Goal: Communication & Community: Answer question/provide support

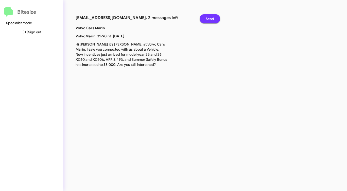
click at [209, 19] on span "Send" at bounding box center [210, 18] width 8 height 9
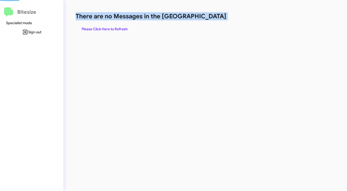
click at [209, 19] on h1 "There are no Messages in the [GEOGRAPHIC_DATA]" at bounding box center [182, 16] width 212 height 8
drag, startPoint x: 0, startPoint y: 0, endPoint x: 208, endPoint y: 20, distance: 209.3
click at [209, 19] on h1 "There are no Messages in the [GEOGRAPHIC_DATA]" at bounding box center [182, 16] width 212 height 8
click at [208, 20] on h1 "There are no Messages in the [GEOGRAPHIC_DATA]" at bounding box center [182, 16] width 212 height 8
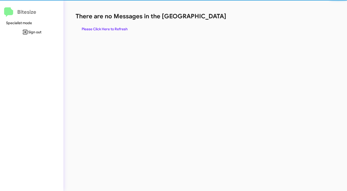
drag, startPoint x: 197, startPoint y: 27, endPoint x: 158, endPoint y: 19, distance: 39.6
click at [180, 24] on div "There are no Messages in the Queue Please Click Here to Refresh" at bounding box center [182, 22] width 212 height 21
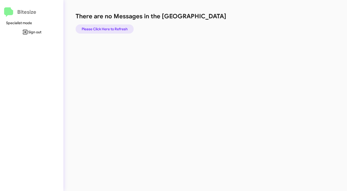
click at [112, 26] on span "Please Click Here to Refresh" at bounding box center [105, 28] width 46 height 9
click at [121, 28] on span "Please Click Here to Refresh" at bounding box center [105, 28] width 46 height 9
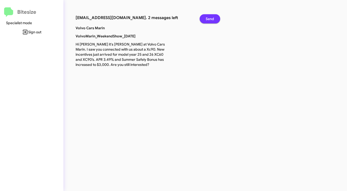
click at [211, 19] on span "Send" at bounding box center [210, 18] width 8 height 9
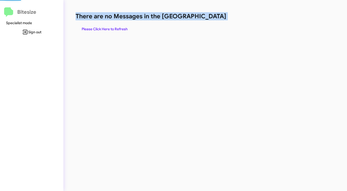
click at [211, 19] on h1 "There are no Messages in the [GEOGRAPHIC_DATA]" at bounding box center [182, 16] width 212 height 8
click at [116, 27] on span "Please Click Here to Refresh" at bounding box center [105, 28] width 46 height 9
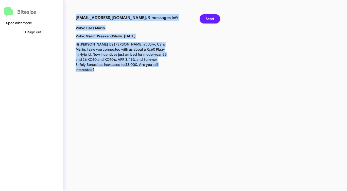
click at [210, 18] on span "Send" at bounding box center [210, 18] width 8 height 9
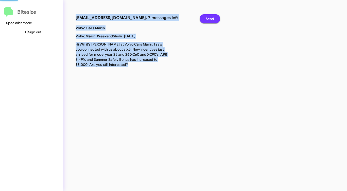
click at [210, 18] on span "Send" at bounding box center [210, 18] width 8 height 9
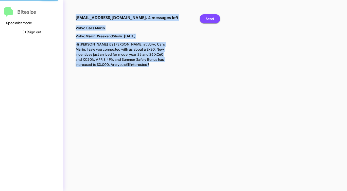
click at [210, 18] on span "Send" at bounding box center [210, 18] width 8 height 9
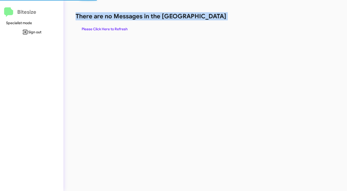
click at [210, 18] on h1 "There are no Messages in the [GEOGRAPHIC_DATA]" at bounding box center [182, 16] width 212 height 8
click at [105, 26] on span "Please Click Here to Refresh" at bounding box center [105, 28] width 46 height 9
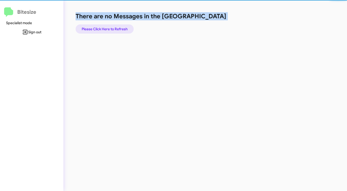
click at [105, 26] on span "Please Click Here to Refresh" at bounding box center [105, 28] width 46 height 9
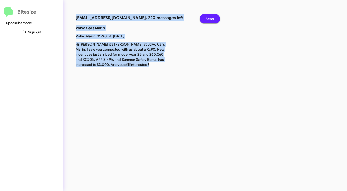
click at [210, 18] on span "Send" at bounding box center [210, 18] width 8 height 9
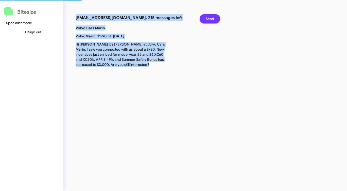
click at [210, 18] on span "Send" at bounding box center [210, 18] width 8 height 9
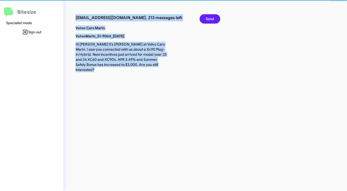
click at [210, 18] on span "Send" at bounding box center [210, 18] width 8 height 9
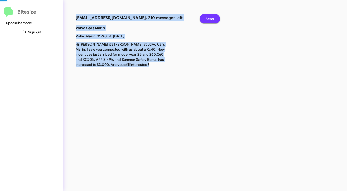
click at [210, 18] on span "Send" at bounding box center [210, 18] width 8 height 9
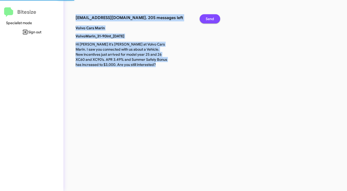
click at [210, 18] on span "Send" at bounding box center [210, 18] width 8 height 9
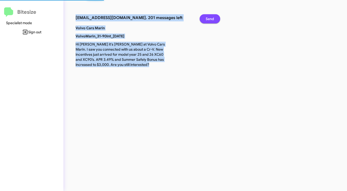
click at [210, 18] on span "Send" at bounding box center [210, 18] width 8 height 9
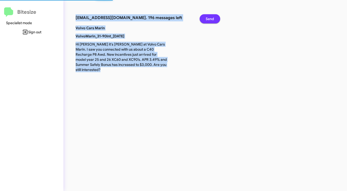
click at [210, 18] on span "Send" at bounding box center [210, 18] width 8 height 9
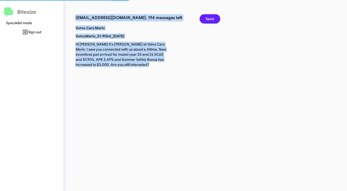
click at [210, 18] on span "Send" at bounding box center [210, 18] width 8 height 9
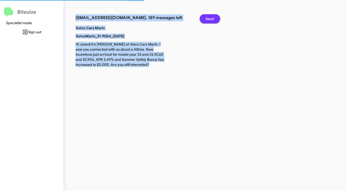
click at [210, 18] on span "Send" at bounding box center [210, 18] width 8 height 9
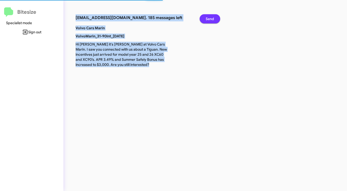
click at [210, 18] on span "Send" at bounding box center [210, 18] width 8 height 9
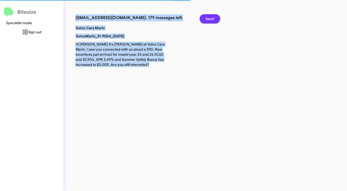
click at [210, 18] on span "Send" at bounding box center [210, 18] width 8 height 9
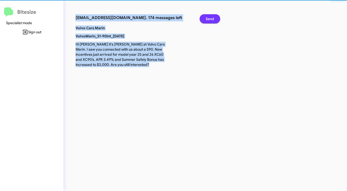
click at [210, 18] on span "Send" at bounding box center [210, 18] width 8 height 9
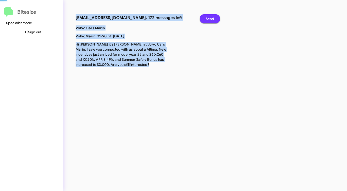
click at [210, 18] on span "Send" at bounding box center [210, 18] width 8 height 9
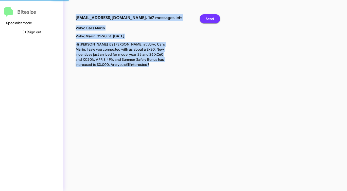
click at [210, 18] on span "Send" at bounding box center [210, 18] width 8 height 9
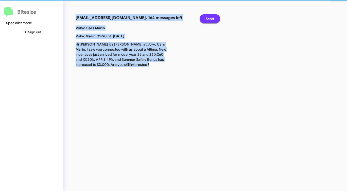
click at [210, 18] on span "Send" at bounding box center [210, 18] width 8 height 9
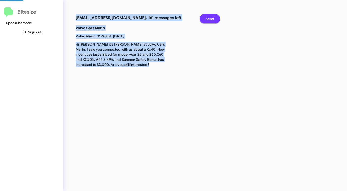
click at [210, 18] on span "Send" at bounding box center [210, 18] width 8 height 9
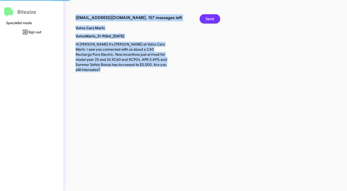
click at [210, 18] on span "Send" at bounding box center [210, 18] width 8 height 9
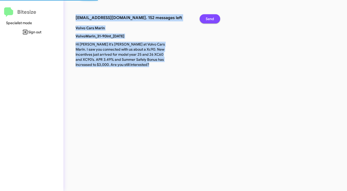
click at [210, 18] on span "Send" at bounding box center [210, 18] width 8 height 9
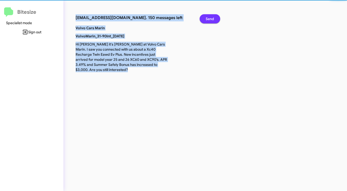
click at [210, 18] on span "Send" at bounding box center [210, 18] width 8 height 9
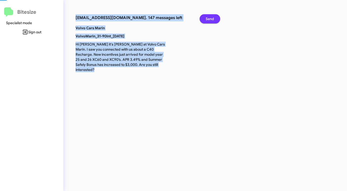
click at [210, 18] on span "Send" at bounding box center [210, 18] width 8 height 9
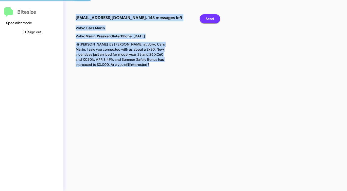
click at [210, 18] on span "Send" at bounding box center [210, 18] width 8 height 9
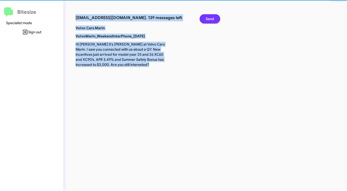
click at [210, 18] on span "Send" at bounding box center [210, 18] width 8 height 9
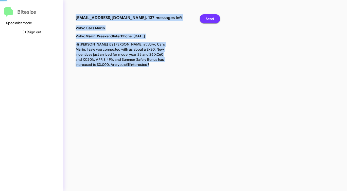
click at [210, 18] on span "Send" at bounding box center [210, 18] width 8 height 9
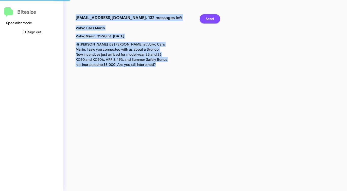
click at [210, 18] on span "Send" at bounding box center [210, 18] width 8 height 9
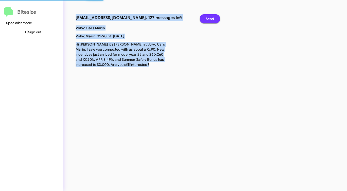
click at [210, 18] on span "Send" at bounding box center [210, 18] width 8 height 9
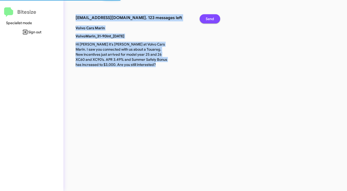
click at [210, 18] on span "Send" at bounding box center [210, 18] width 8 height 9
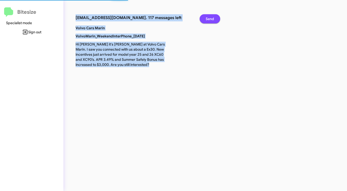
click at [210, 18] on span "Send" at bounding box center [210, 18] width 8 height 9
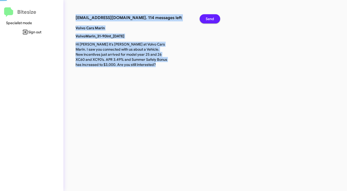
click at [210, 18] on span "Send" at bounding box center [210, 18] width 8 height 9
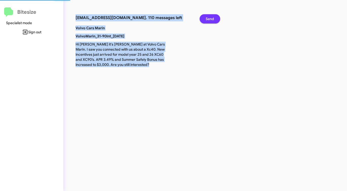
click at [210, 18] on span "Send" at bounding box center [210, 18] width 8 height 9
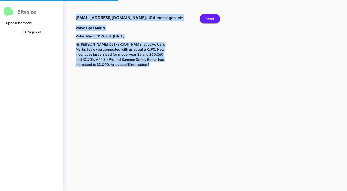
click at [210, 18] on span "Send" at bounding box center [210, 18] width 8 height 9
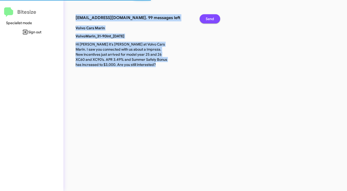
click at [210, 18] on span "Send" at bounding box center [210, 18] width 8 height 9
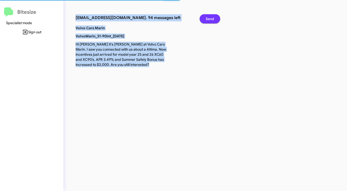
click at [210, 18] on span "Send" at bounding box center [210, 18] width 8 height 9
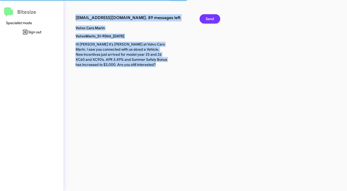
click at [210, 18] on span "Send" at bounding box center [210, 18] width 8 height 9
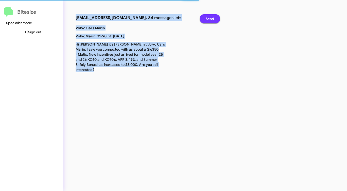
click at [210, 18] on span "Send" at bounding box center [210, 18] width 8 height 9
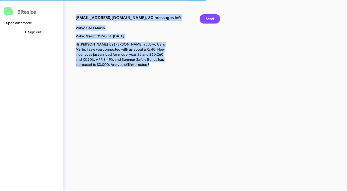
click at [210, 18] on span "Send" at bounding box center [210, 18] width 8 height 9
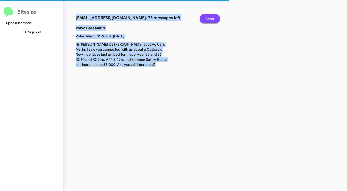
click at [210, 18] on span "Send" at bounding box center [210, 18] width 8 height 9
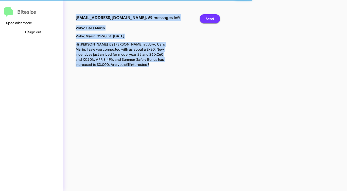
click at [210, 18] on span "Send" at bounding box center [210, 18] width 8 height 9
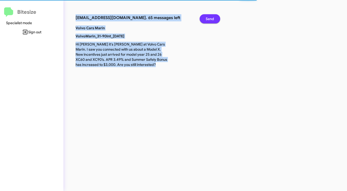
click at [210, 18] on span "Send" at bounding box center [210, 18] width 8 height 9
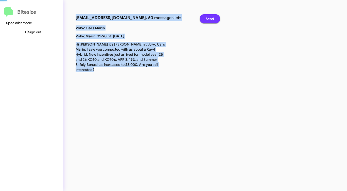
click at [210, 18] on span "Send" at bounding box center [210, 18] width 8 height 9
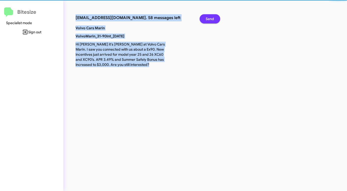
click at [210, 18] on span "Send" at bounding box center [210, 18] width 8 height 9
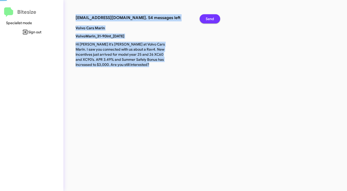
click at [210, 18] on span "Send" at bounding box center [210, 18] width 8 height 9
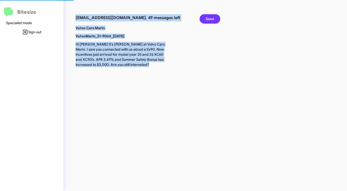
click at [210, 18] on span "Send" at bounding box center [210, 18] width 8 height 9
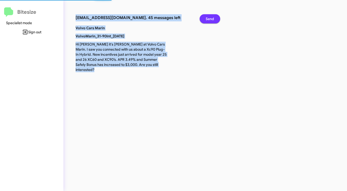
click at [210, 18] on span "Send" at bounding box center [210, 18] width 8 height 9
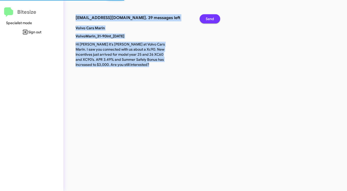
click at [210, 18] on span "Send" at bounding box center [210, 18] width 8 height 9
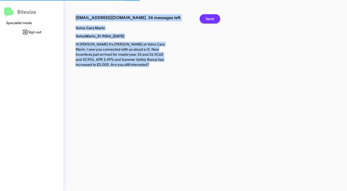
click at [210, 18] on span "Send" at bounding box center [210, 18] width 8 height 9
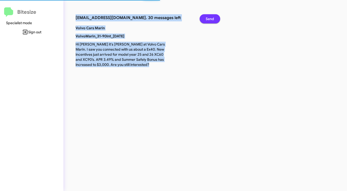
click at [210, 18] on span "Send" at bounding box center [210, 18] width 8 height 9
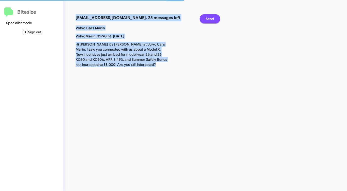
click at [210, 18] on span "Send" at bounding box center [210, 18] width 8 height 9
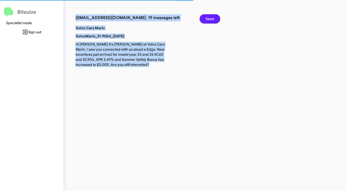
click at [210, 18] on span "Send" at bounding box center [210, 18] width 8 height 9
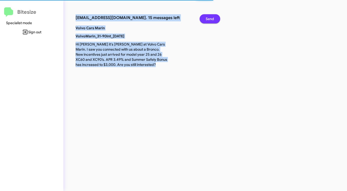
click at [210, 18] on span "Send" at bounding box center [210, 18] width 8 height 9
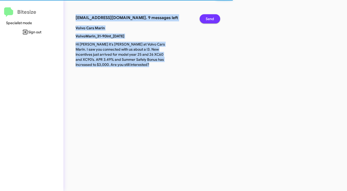
click at [210, 18] on span "Send" at bounding box center [210, 18] width 8 height 9
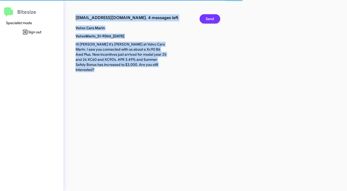
click at [210, 18] on span "Send" at bounding box center [210, 18] width 8 height 9
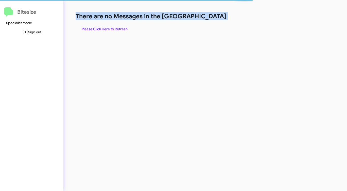
click at [210, 18] on h1 "There are no Messages in the [GEOGRAPHIC_DATA]" at bounding box center [182, 16] width 212 height 8
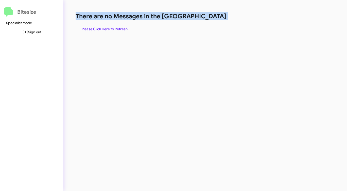
click at [210, 18] on h1 "There are no Messages in the [GEOGRAPHIC_DATA]" at bounding box center [182, 16] width 212 height 8
click at [116, 29] on span "Please Click Here to Refresh" at bounding box center [105, 28] width 46 height 9
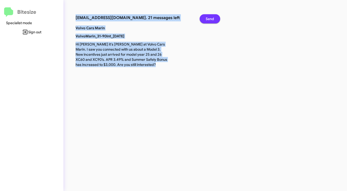
click at [208, 17] on span "Send" at bounding box center [210, 18] width 8 height 9
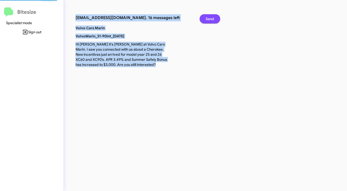
click at [208, 17] on span "Send" at bounding box center [210, 18] width 8 height 9
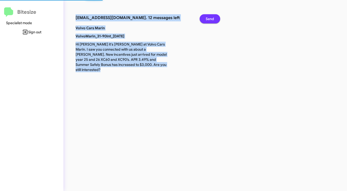
click at [208, 17] on span "Send" at bounding box center [210, 18] width 8 height 9
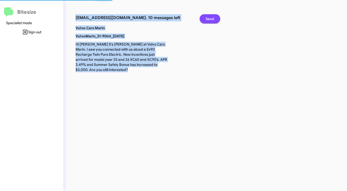
click at [208, 17] on span "Send" at bounding box center [210, 18] width 8 height 9
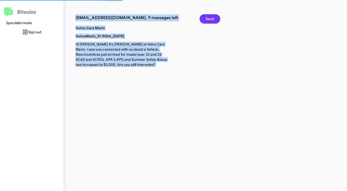
click at [208, 17] on span "Send" at bounding box center [210, 18] width 8 height 9
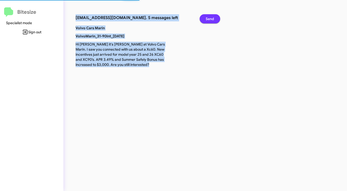
click at [208, 17] on span "Send" at bounding box center [210, 18] width 8 height 9
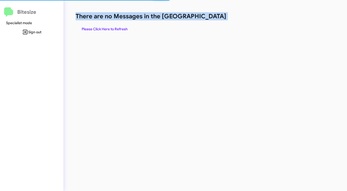
click at [208, 17] on h1 "There are no Messages in the [GEOGRAPHIC_DATA]" at bounding box center [182, 16] width 212 height 8
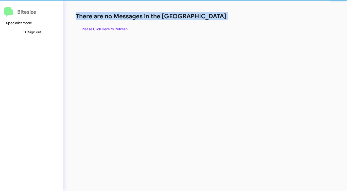
click at [208, 17] on h1 "There are no Messages in the [GEOGRAPHIC_DATA]" at bounding box center [182, 16] width 212 height 8
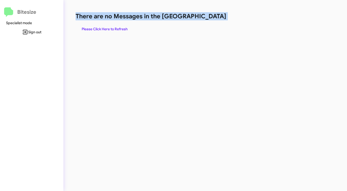
click at [208, 17] on h1 "There are no Messages in the [GEOGRAPHIC_DATA]" at bounding box center [182, 16] width 212 height 8
click at [109, 28] on span "Please Click Here to Refresh" at bounding box center [105, 28] width 46 height 9
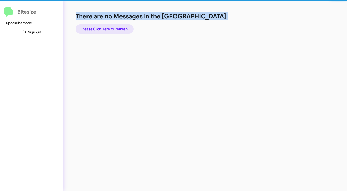
click at [109, 28] on span "Please Click Here to Refresh" at bounding box center [105, 28] width 46 height 9
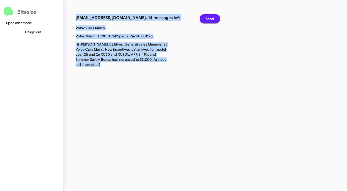
click at [208, 17] on span "Send" at bounding box center [210, 18] width 8 height 9
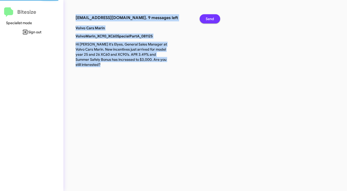
click at [208, 17] on span "Send" at bounding box center [210, 18] width 8 height 9
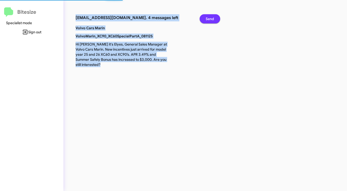
click at [208, 17] on span "Send" at bounding box center [210, 18] width 8 height 9
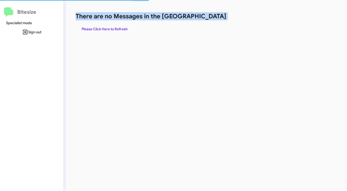
click at [208, 17] on h1 "There are no Messages in the [GEOGRAPHIC_DATA]" at bounding box center [182, 16] width 212 height 8
click at [185, 29] on div "There are no Messages in the Queue Please Click Here to Refresh" at bounding box center [182, 22] width 212 height 21
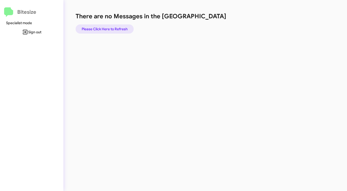
click at [107, 28] on span "Please Click Here to Refresh" at bounding box center [105, 28] width 46 height 9
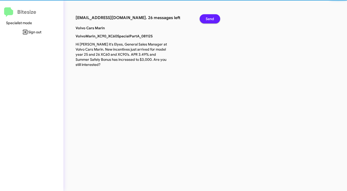
click at [107, 28] on p "Volvo Cars Marin" at bounding box center [121, 27] width 99 height 5
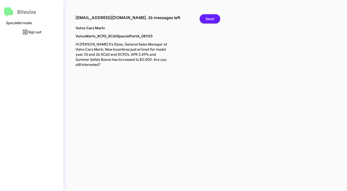
click at [107, 28] on p "Volvo Cars Marin" at bounding box center [121, 27] width 99 height 5
click at [211, 15] on span "Send" at bounding box center [210, 18] width 8 height 9
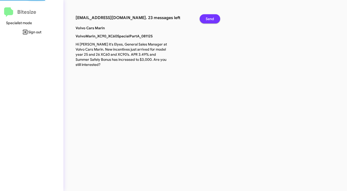
click at [211, 15] on span "Send" at bounding box center [210, 18] width 8 height 9
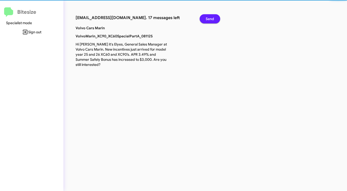
click at [211, 15] on span "Send" at bounding box center [210, 18] width 8 height 9
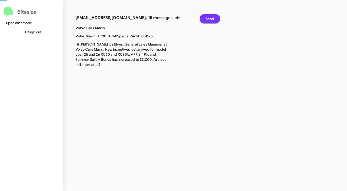
click at [211, 15] on span "Send" at bounding box center [210, 18] width 8 height 9
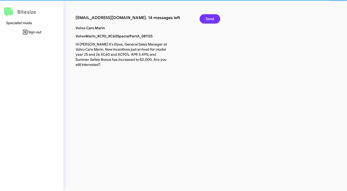
click at [211, 15] on span "Send" at bounding box center [210, 18] width 8 height 9
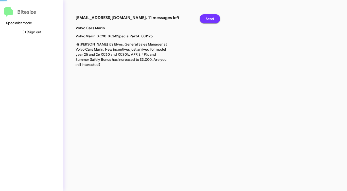
click at [211, 15] on span "Send" at bounding box center [210, 18] width 8 height 9
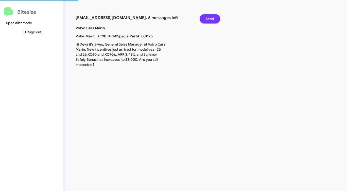
click at [211, 15] on span "Send" at bounding box center [210, 18] width 8 height 9
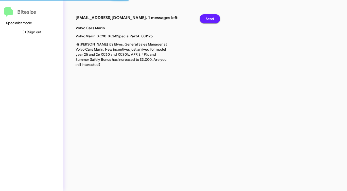
click at [211, 15] on span "Send" at bounding box center [210, 18] width 8 height 9
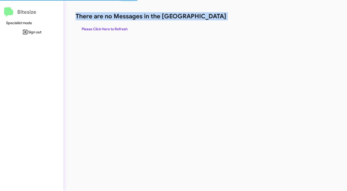
click at [211, 15] on h1 "There are no Messages in the [GEOGRAPHIC_DATA]" at bounding box center [182, 16] width 212 height 8
click at [108, 27] on span "Please Click Here to Refresh" at bounding box center [105, 28] width 46 height 9
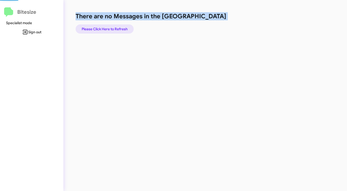
click at [108, 27] on span "Please Click Here to Refresh" at bounding box center [105, 28] width 46 height 9
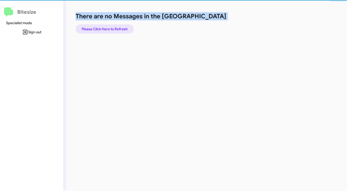
click at [108, 27] on span "Please Click Here to Refresh" at bounding box center [105, 28] width 46 height 9
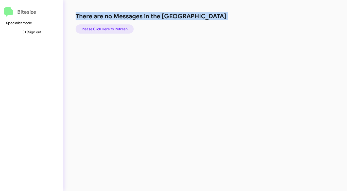
click at [108, 27] on span "Please Click Here to Refresh" at bounding box center [105, 28] width 46 height 9
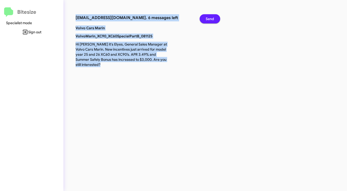
click at [207, 18] on span "Send" at bounding box center [210, 18] width 8 height 9
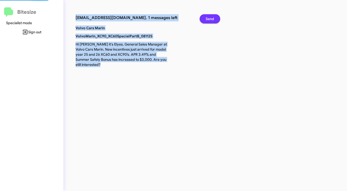
click at [207, 18] on span "Send" at bounding box center [210, 18] width 8 height 9
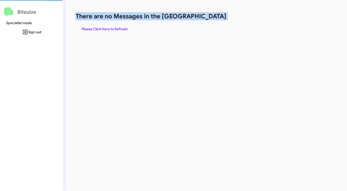
click at [207, 18] on h1 "There are no Messages in the [GEOGRAPHIC_DATA]" at bounding box center [182, 16] width 212 height 8
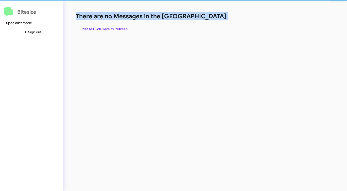
click at [207, 18] on h1 "There are no Messages in the [GEOGRAPHIC_DATA]" at bounding box center [182, 16] width 212 height 8
drag, startPoint x: 207, startPoint y: 18, endPoint x: 199, endPoint y: 21, distance: 9.0
click at [207, 18] on h1 "There are no Messages in the [GEOGRAPHIC_DATA]" at bounding box center [182, 16] width 212 height 8
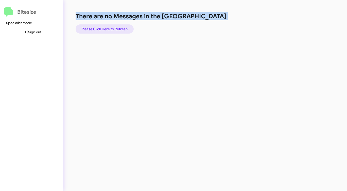
click at [121, 28] on span "Please Click Here to Refresh" at bounding box center [105, 28] width 46 height 9
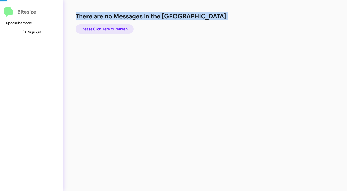
click at [121, 28] on span "Please Click Here to Refresh" at bounding box center [105, 28] width 46 height 9
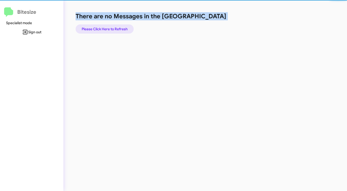
click at [121, 27] on span "Please Click Here to Refresh" at bounding box center [105, 28] width 46 height 9
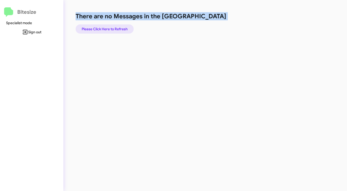
click at [121, 27] on span "Please Click Here to Refresh" at bounding box center [105, 28] width 46 height 9
click at [121, 28] on span "Please Click Here to Refresh" at bounding box center [105, 28] width 46 height 9
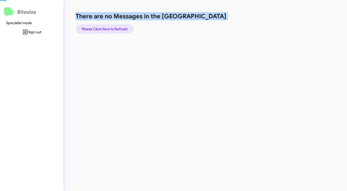
click at [121, 28] on span "Please Click Here to Refresh" at bounding box center [105, 28] width 46 height 9
